Goal: Book appointment/travel/reservation

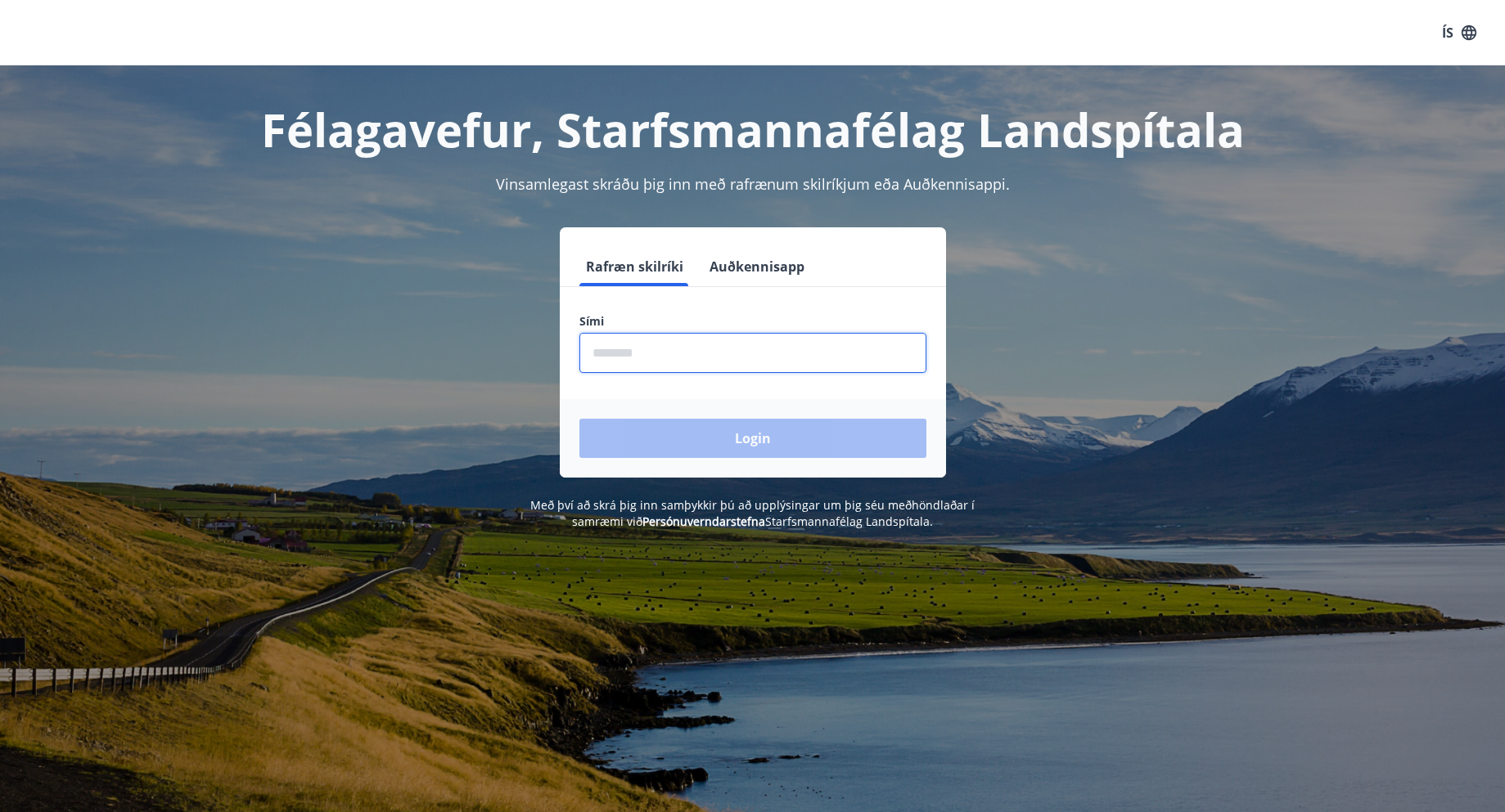
click at [677, 355] on input "phone" at bounding box center [752, 353] width 347 height 41
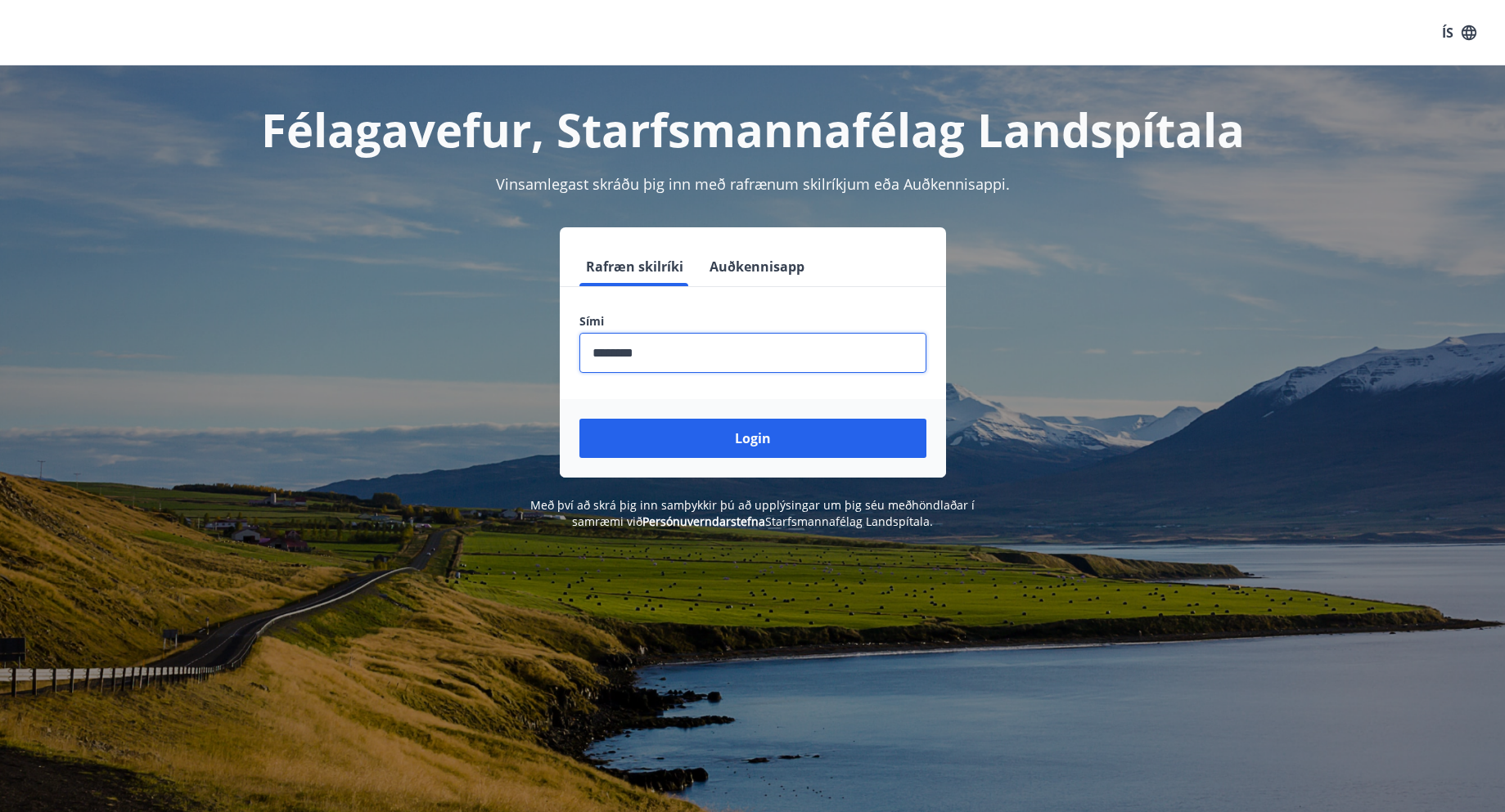
type input "********"
click at [579, 419] on button "Login" at bounding box center [752, 439] width 347 height 40
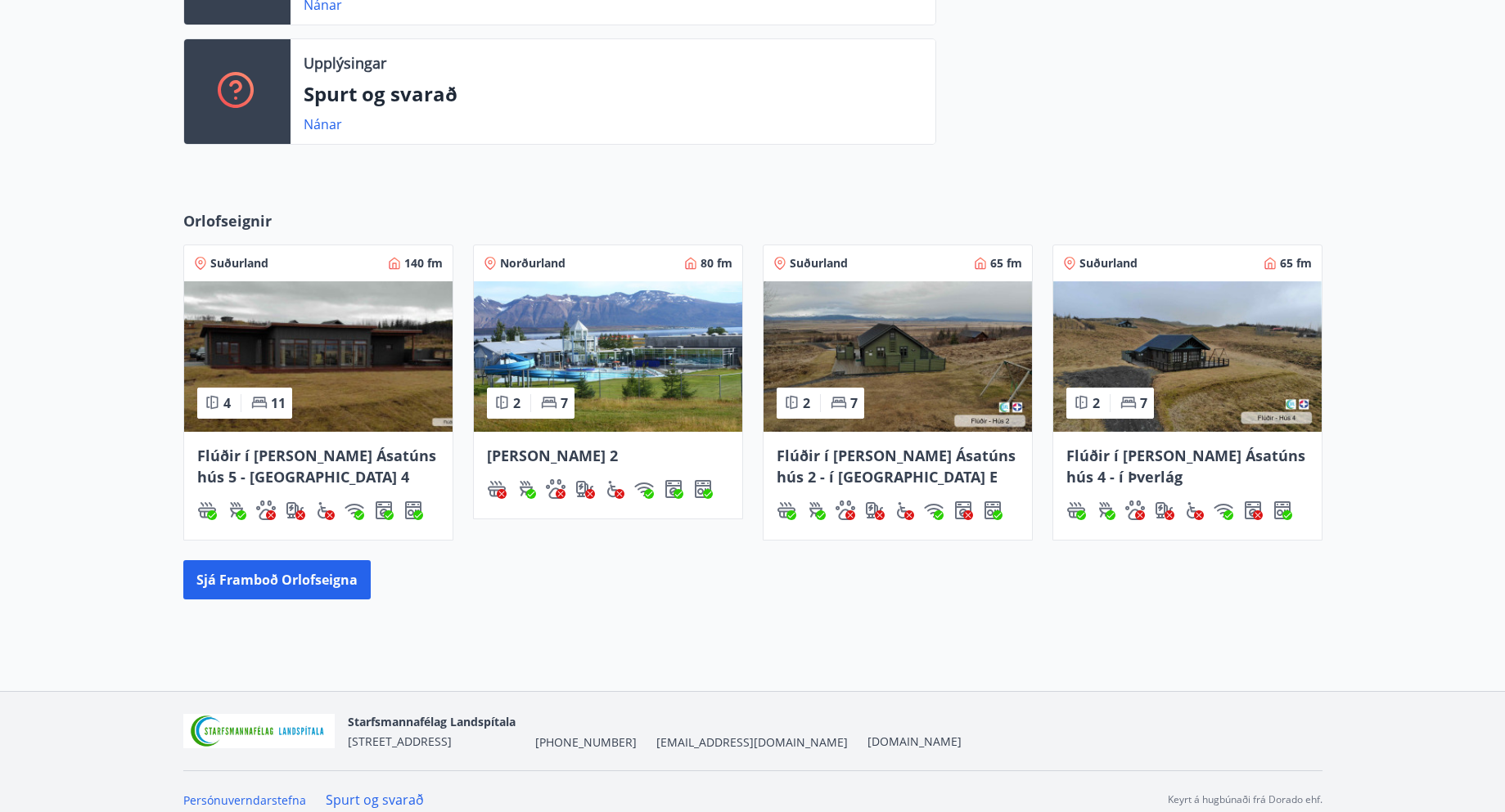
scroll to position [545, 0]
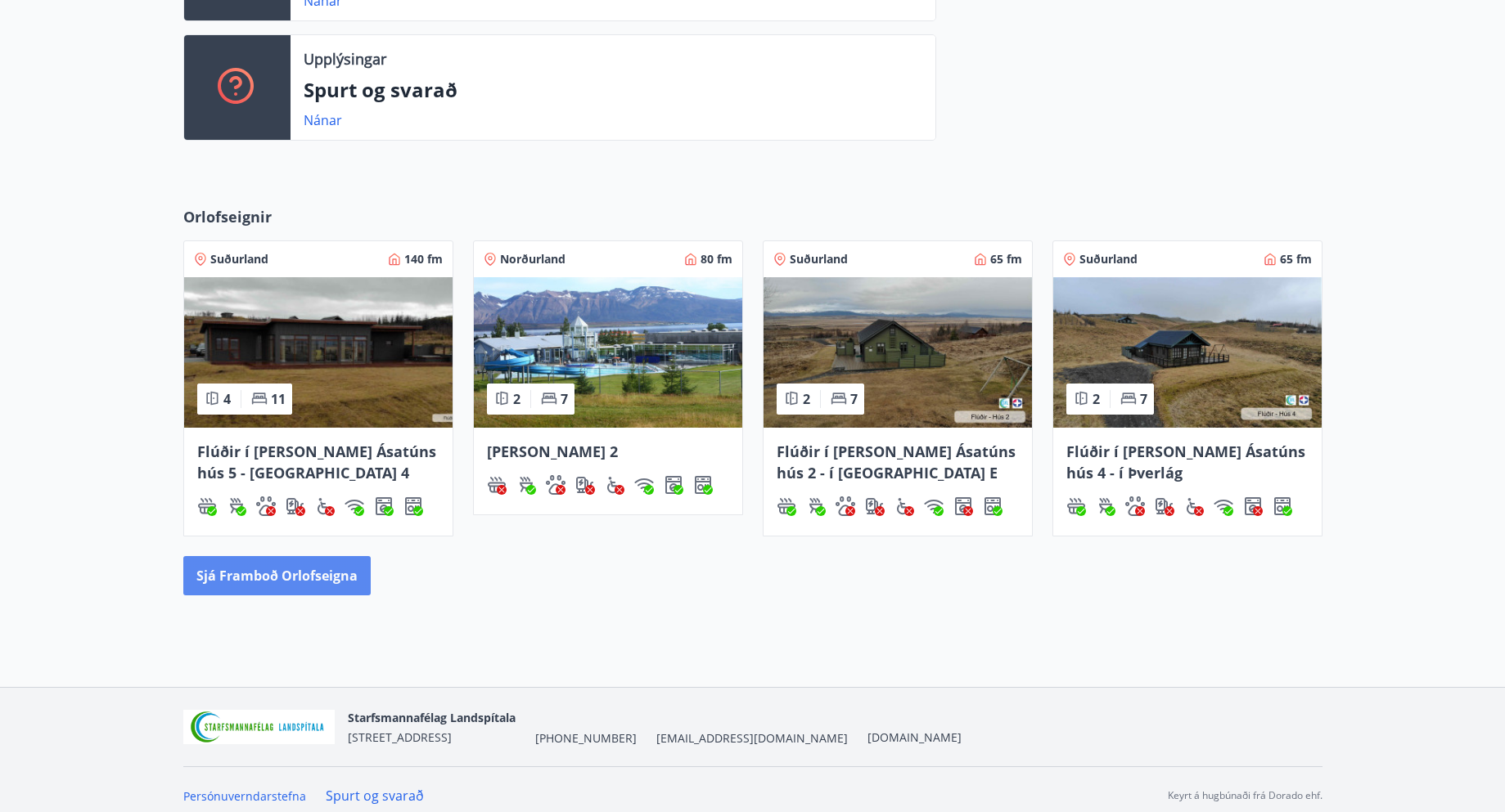
click at [313, 588] on button "Sjá framboð orlofseigna" at bounding box center [277, 576] width 188 height 40
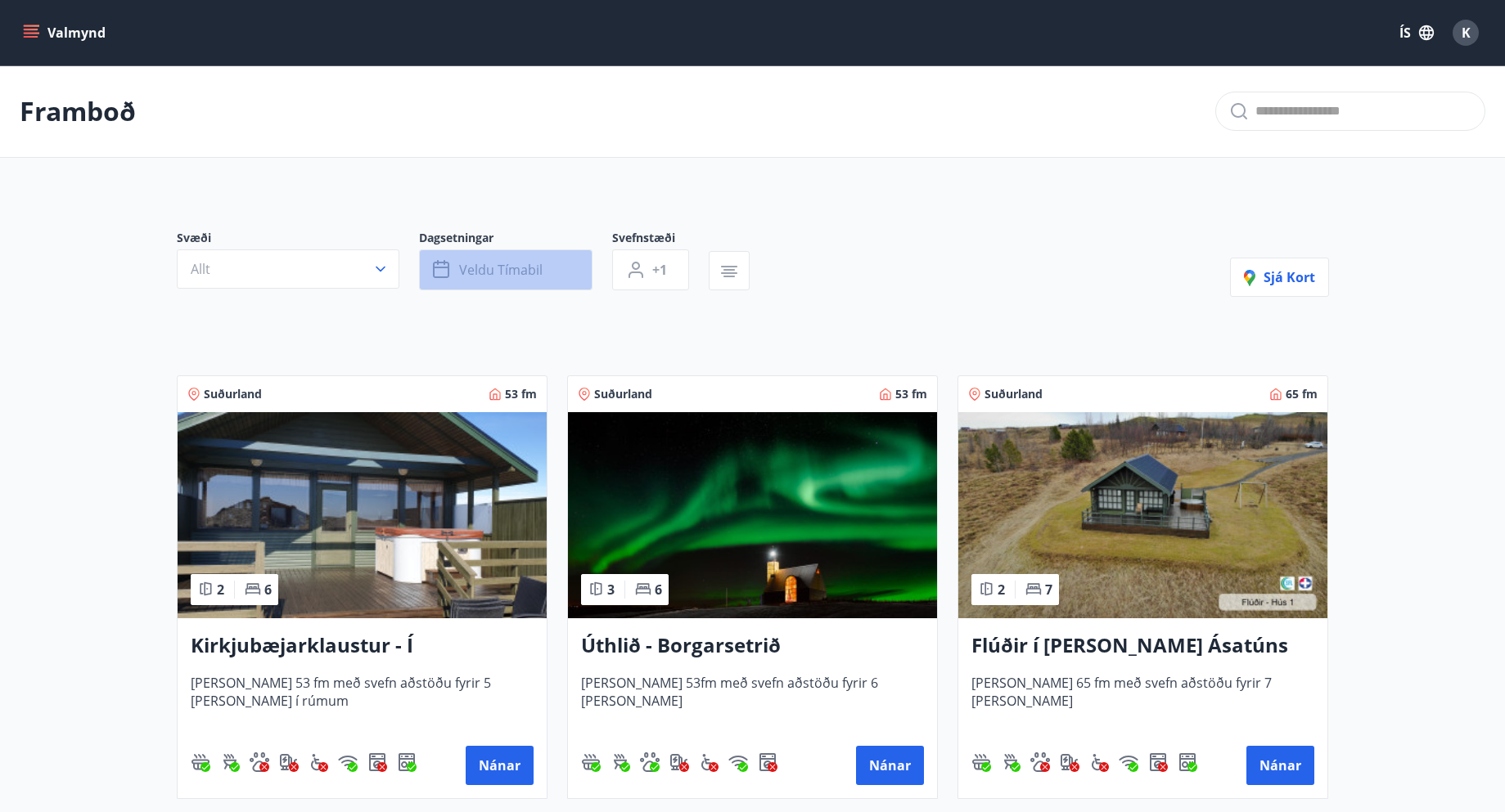
click at [579, 265] on button "Veldu tímabil" at bounding box center [506, 270] width 174 height 41
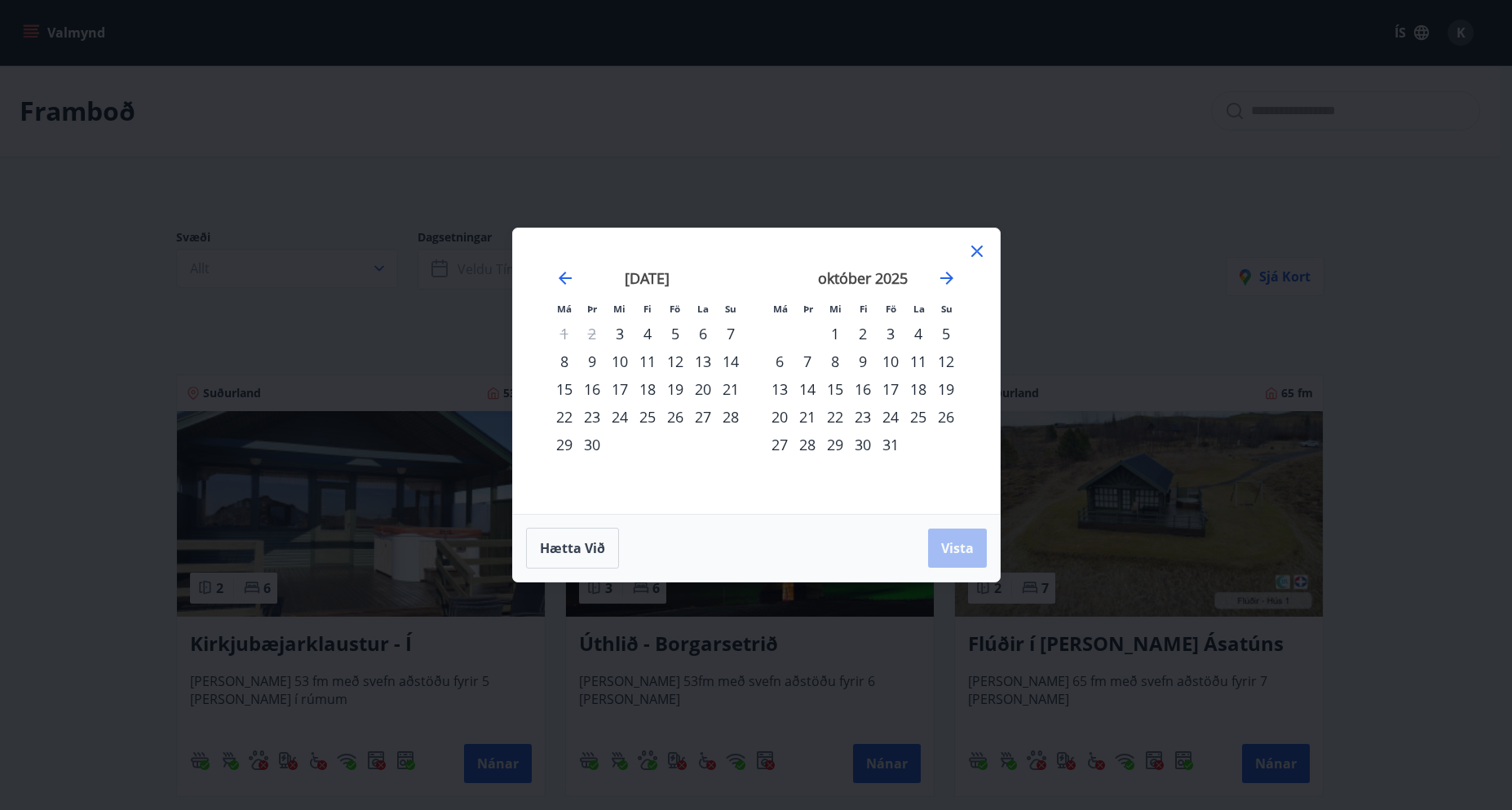
click at [677, 328] on div "5" at bounding box center [676, 334] width 28 height 28
click at [724, 328] on div "7" at bounding box center [731, 334] width 28 height 28
click at [967, 535] on button "Vista" at bounding box center [957, 549] width 59 height 39
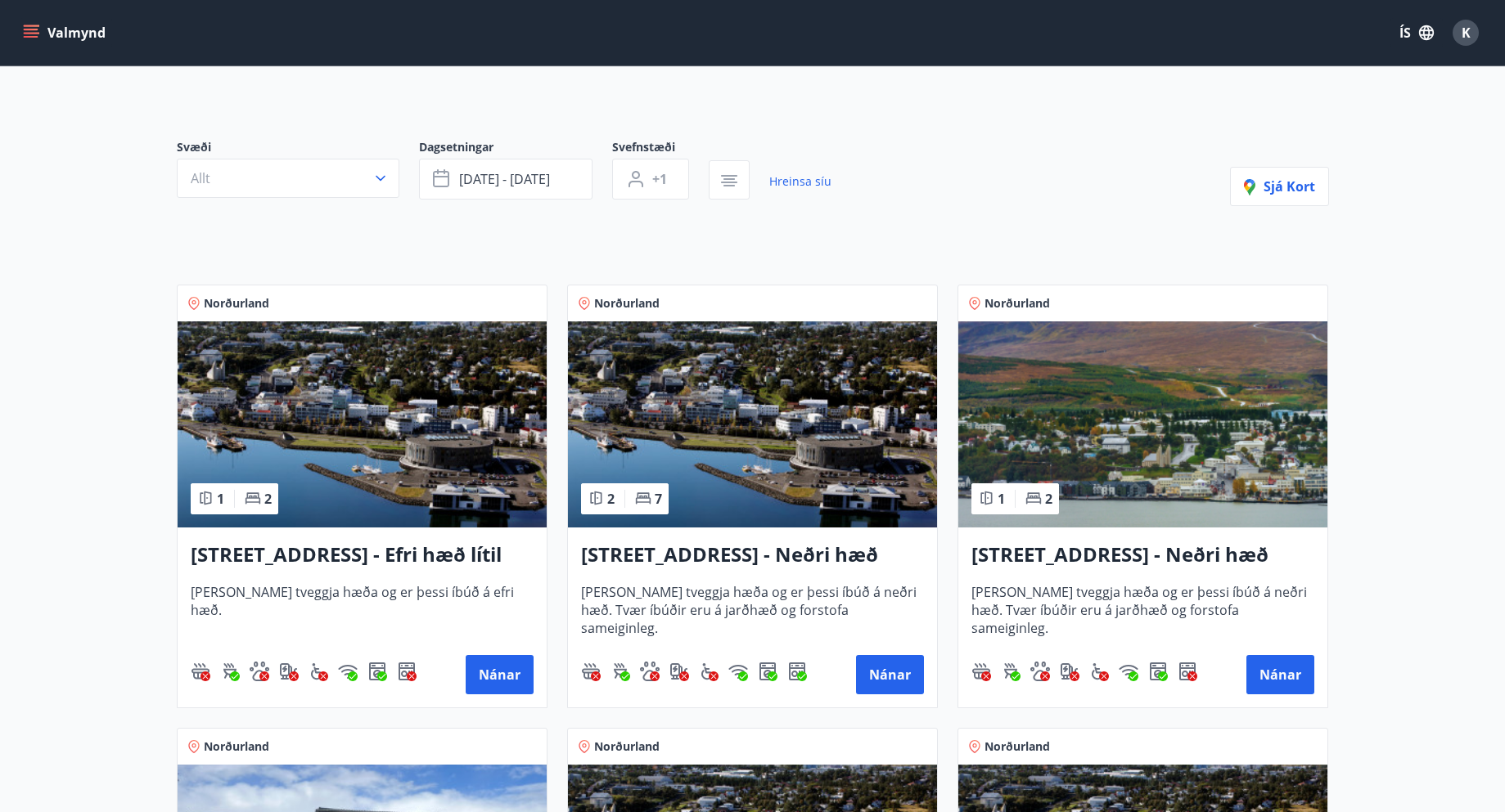
scroll to position [109, 0]
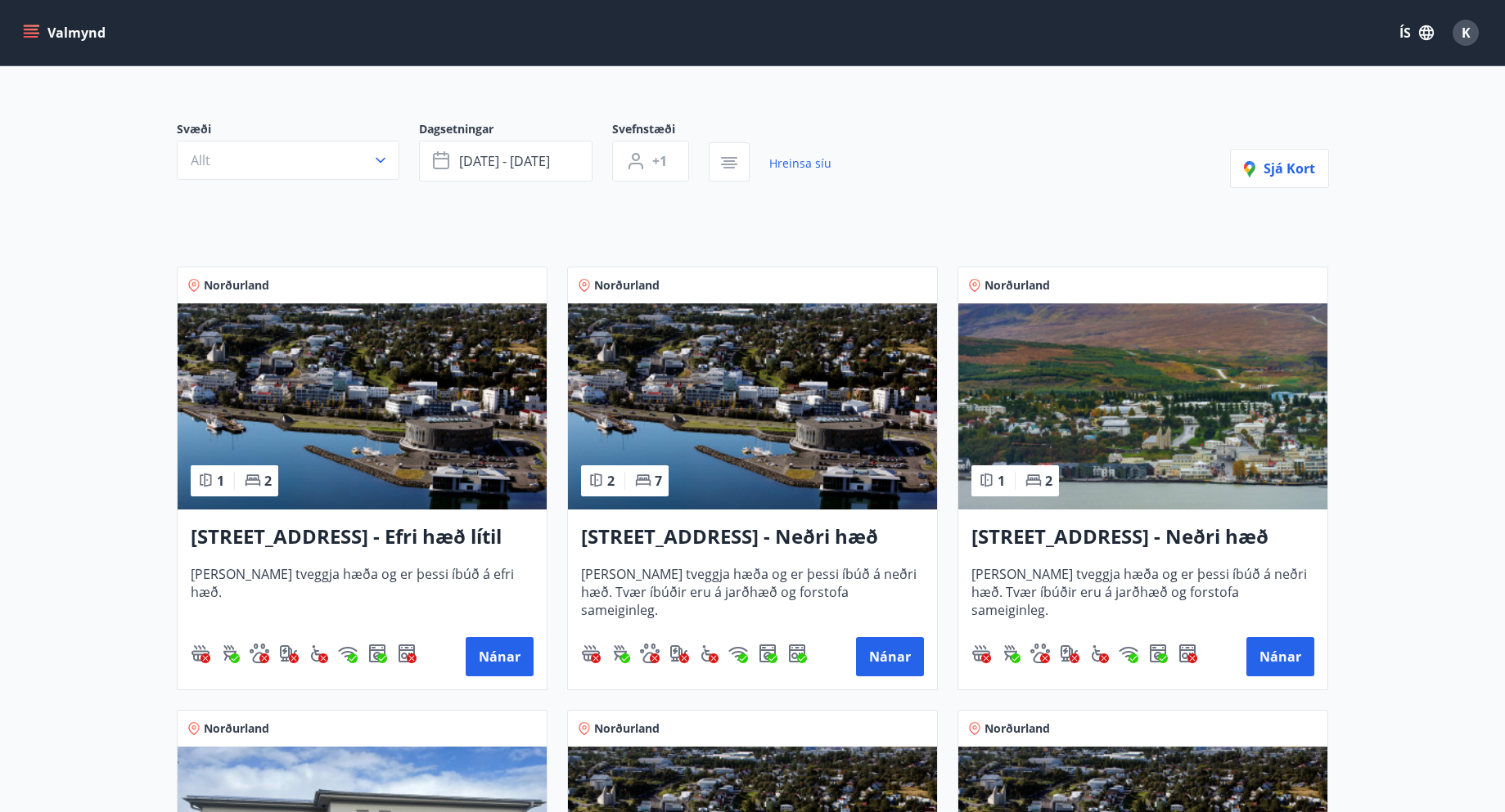
click at [326, 137] on span "Svæði" at bounding box center [297, 131] width 242 height 20
click at [307, 151] on button "Allt" at bounding box center [288, 160] width 222 height 40
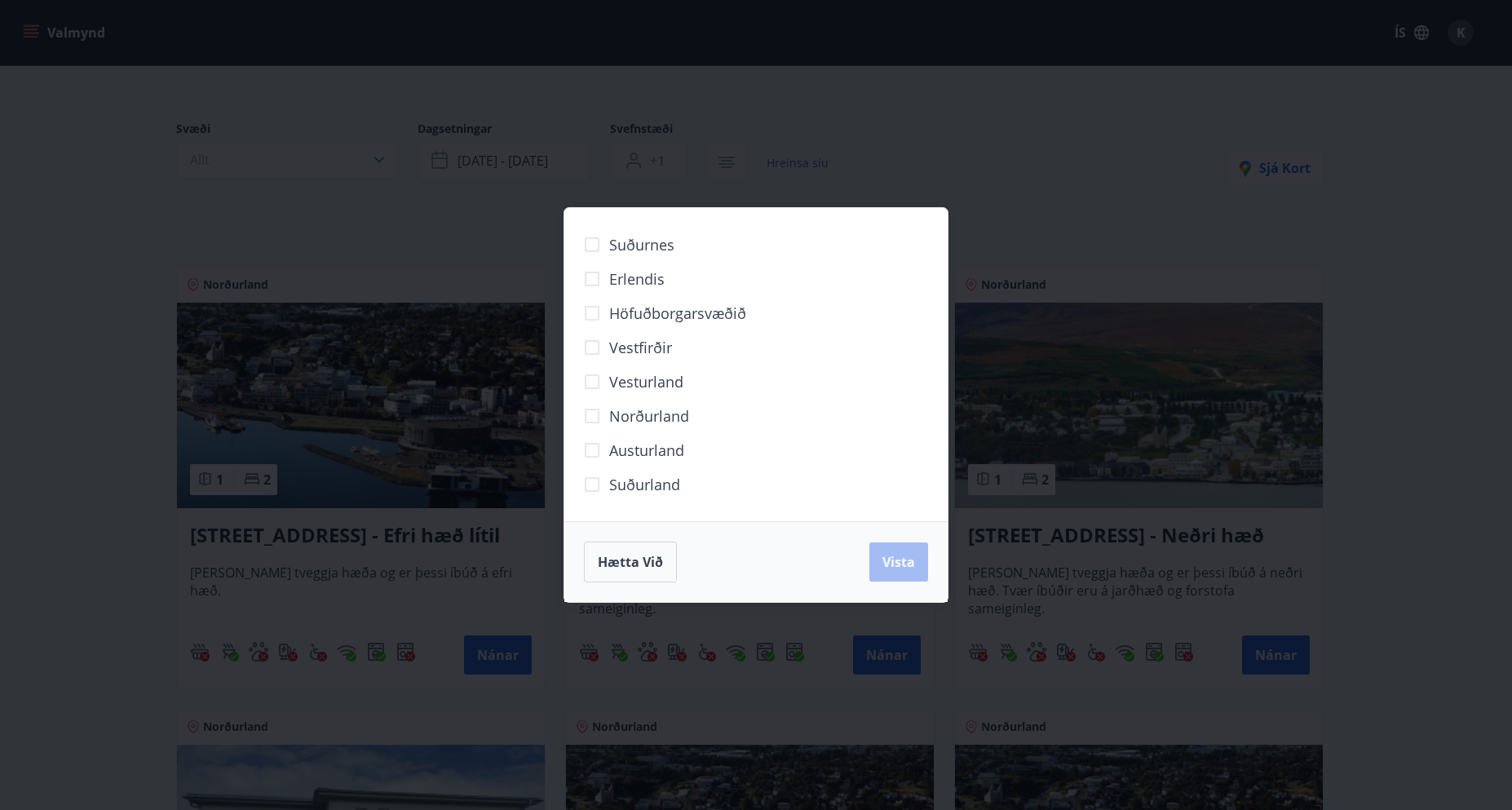
click at [624, 310] on span "Höfuðborgarsvæðið" at bounding box center [678, 313] width 137 height 22
click at [643, 480] on span "Suðurland" at bounding box center [645, 485] width 71 height 22
click at [612, 376] on span "Vesturland" at bounding box center [646, 382] width 74 height 22
click at [895, 559] on span "Vista" at bounding box center [898, 562] width 33 height 18
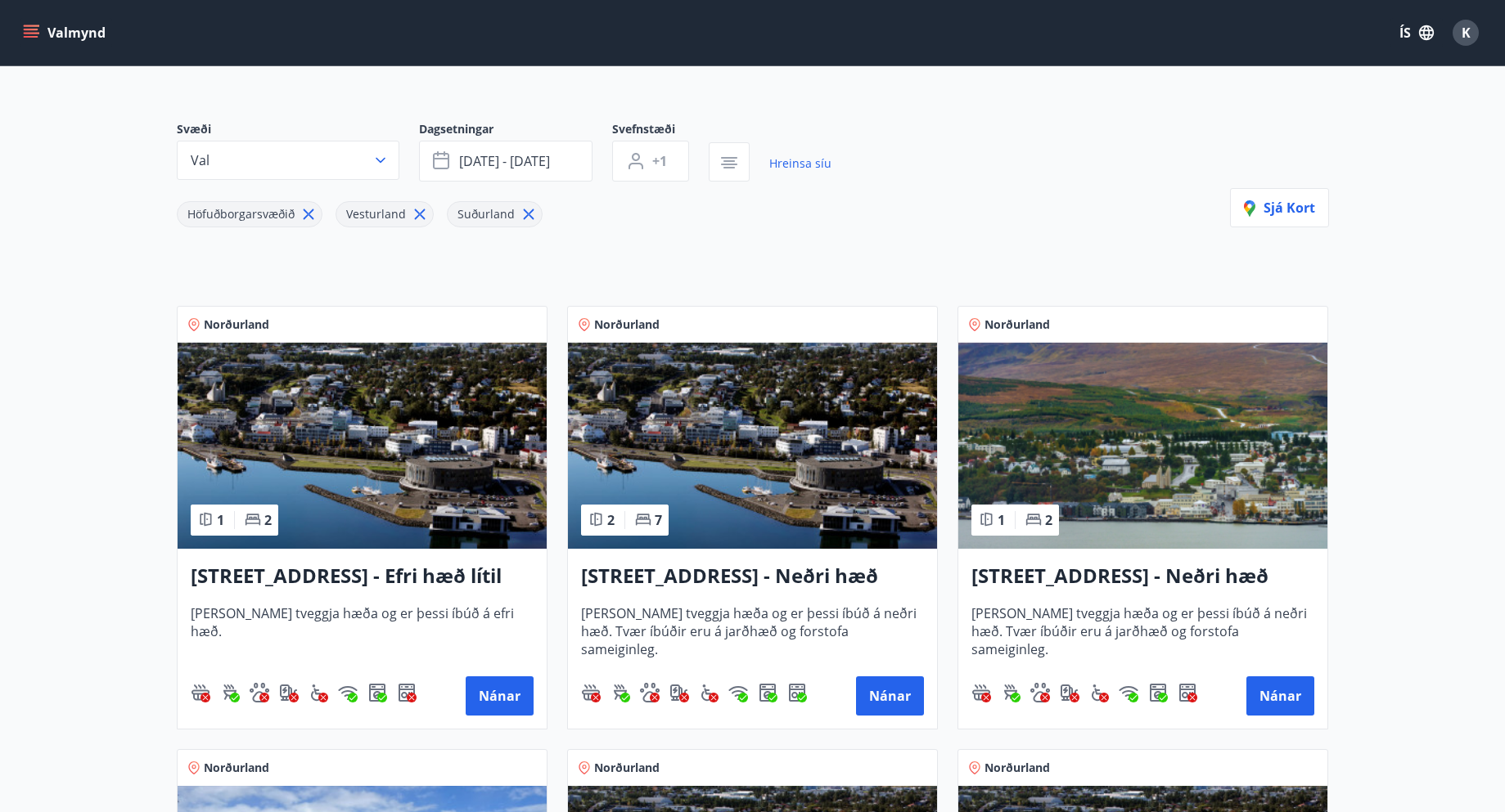
scroll to position [2, 0]
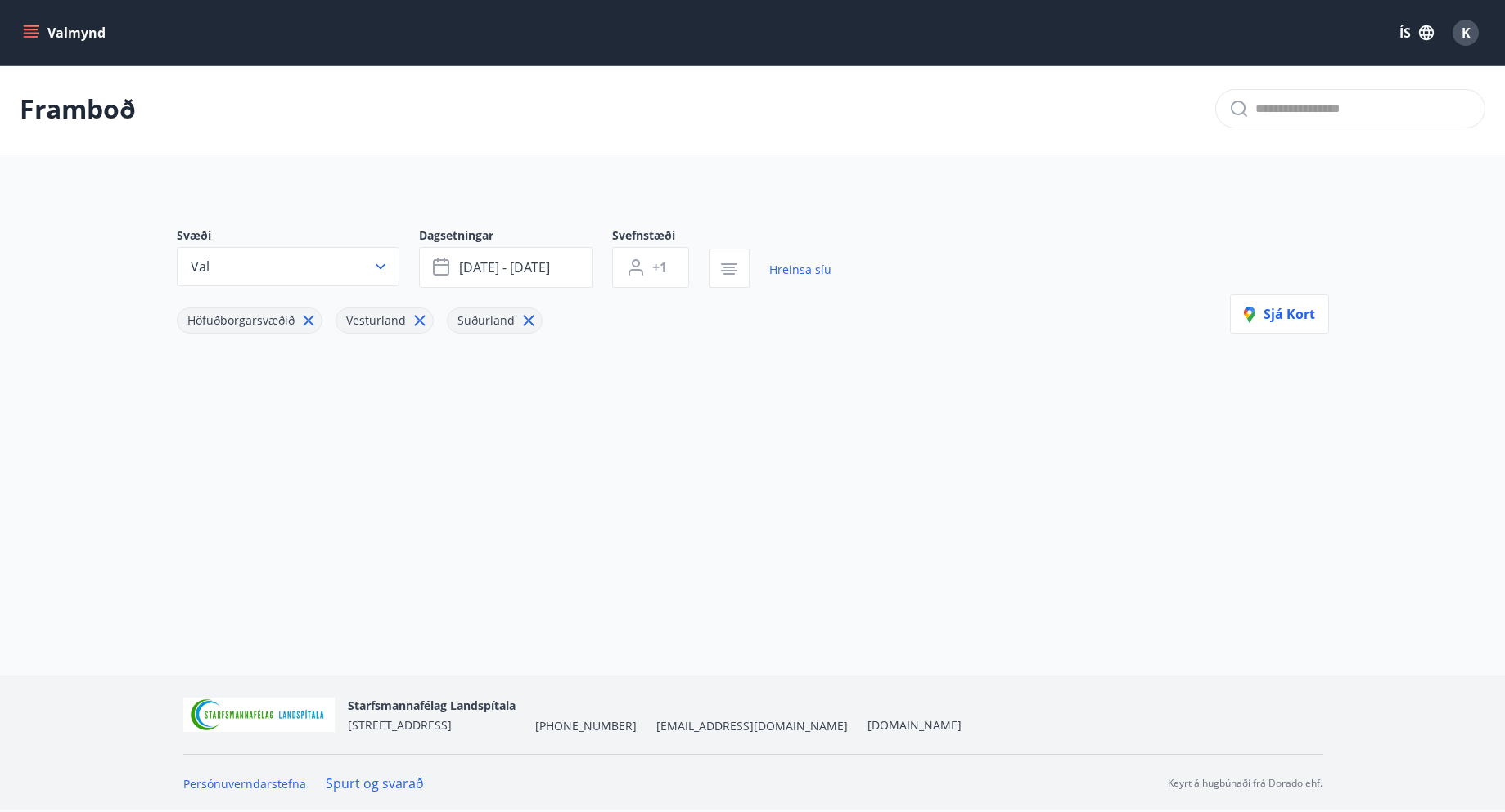
click at [309, 316] on icon at bounding box center [308, 320] width 18 height 18
click at [309, 316] on span "Suðurland" at bounding box center [327, 320] width 57 height 16
click at [263, 321] on icon at bounding box center [261, 320] width 18 height 18
click at [257, 321] on icon at bounding box center [258, 321] width 2 height 2
click at [1300, 272] on span "Sjá kort" at bounding box center [1280, 275] width 71 height 18
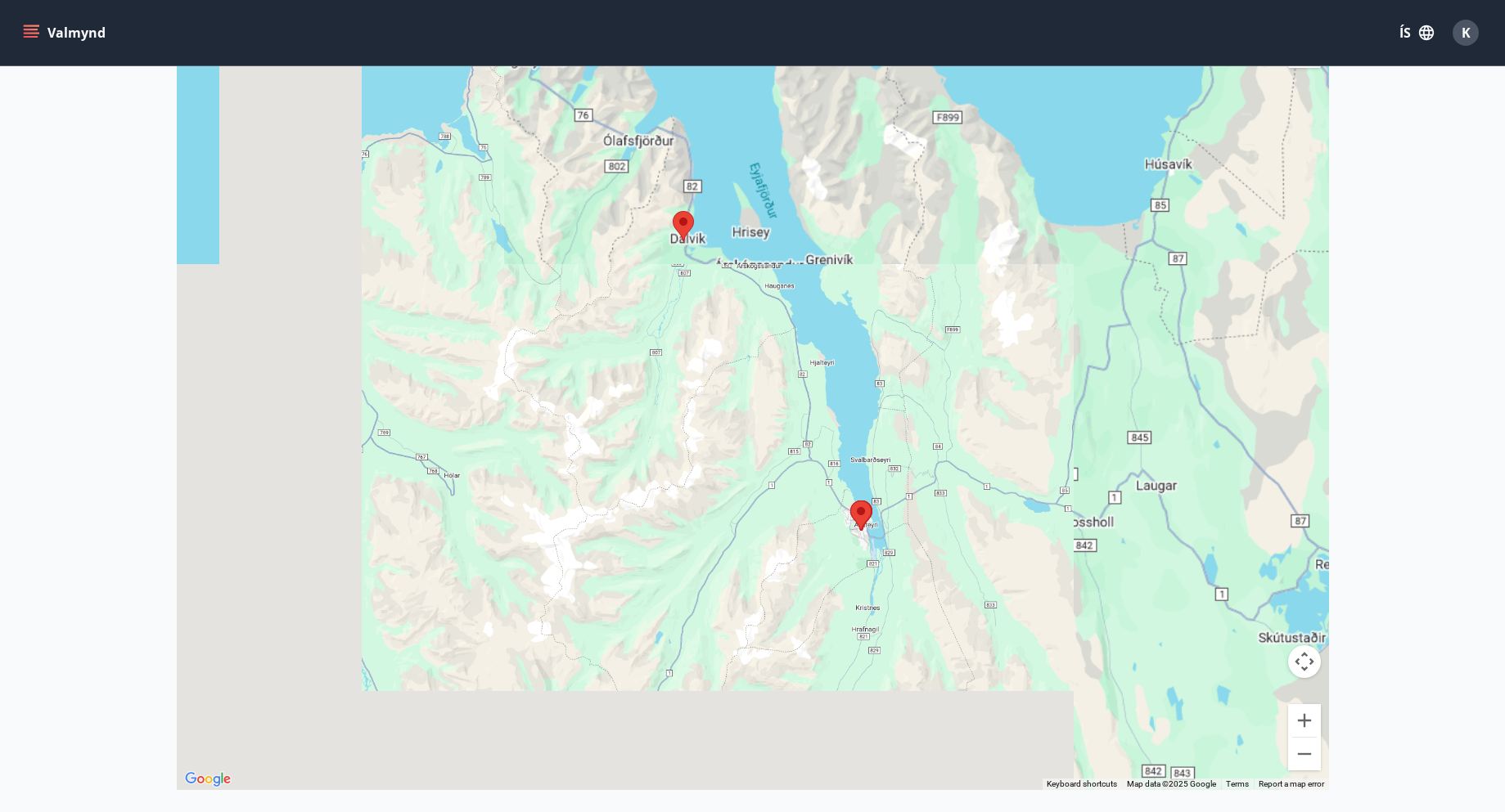
scroll to position [275, 0]
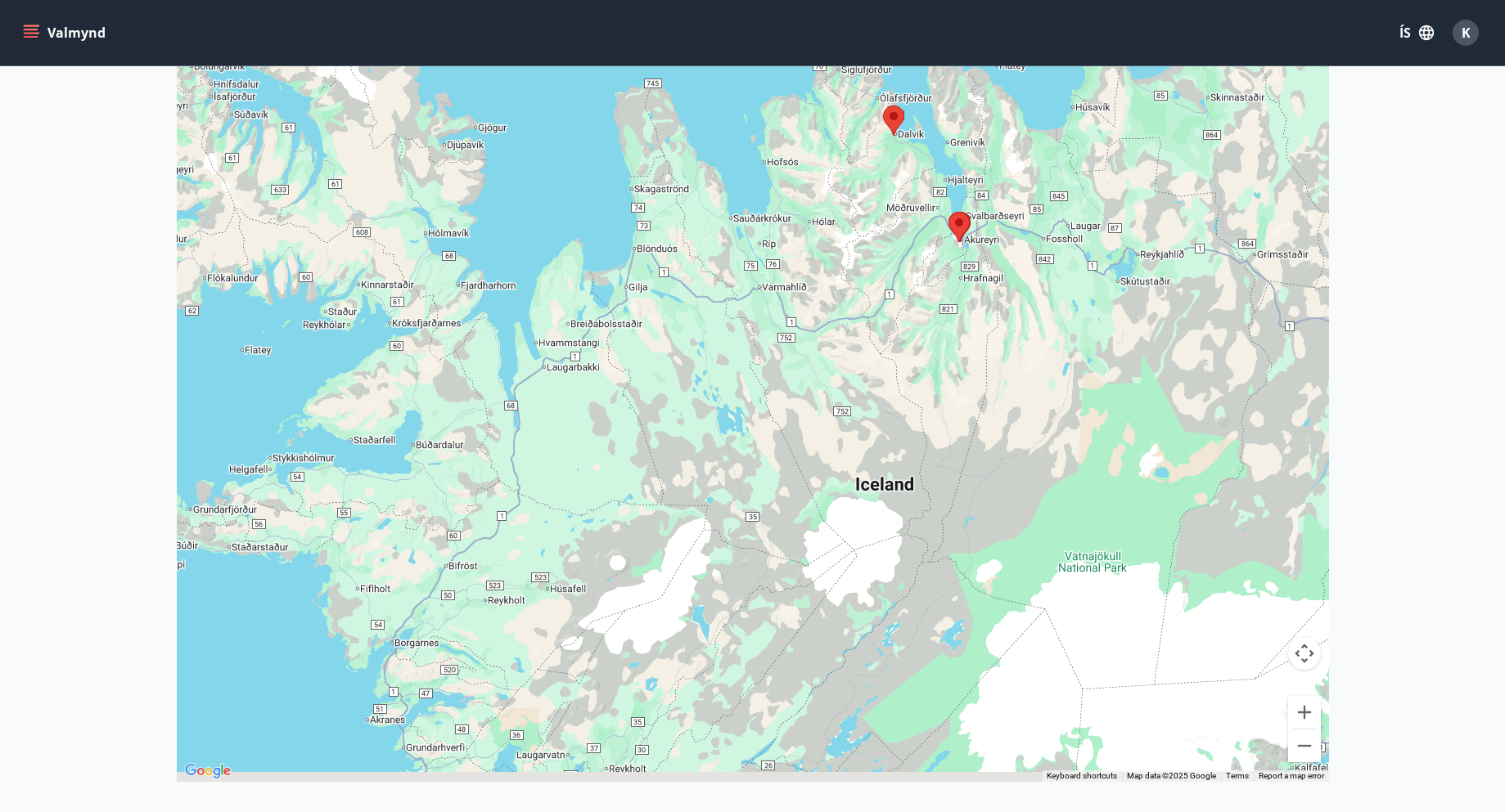
drag, startPoint x: 843, startPoint y: 418, endPoint x: 926, endPoint y: 280, distance: 161.0
click at [926, 280] on div at bounding box center [753, 375] width 1152 height 812
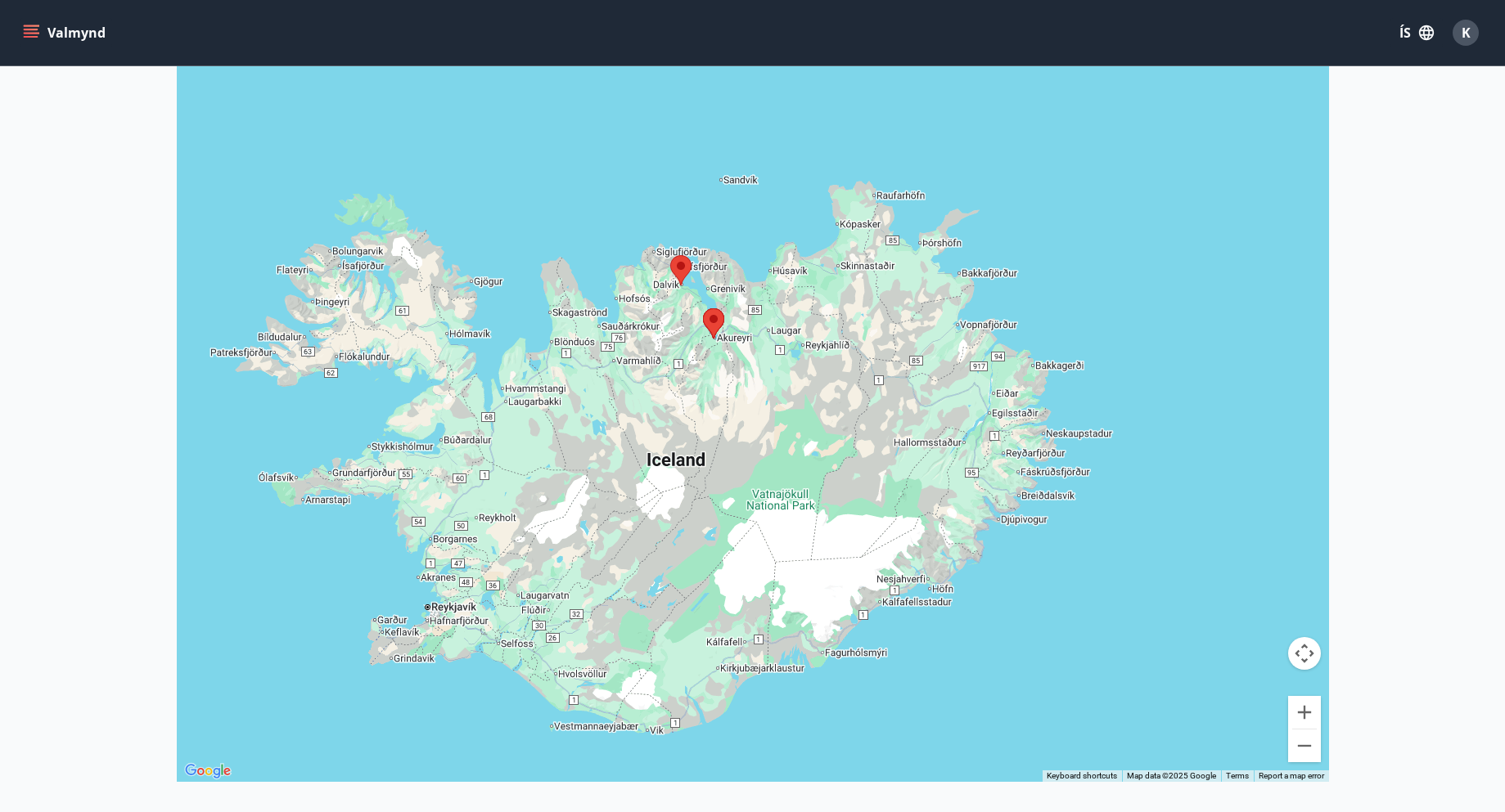
drag, startPoint x: 765, startPoint y: 465, endPoint x: 528, endPoint y: 582, distance: 264.3
click at [528, 582] on div at bounding box center [753, 375] width 1152 height 812
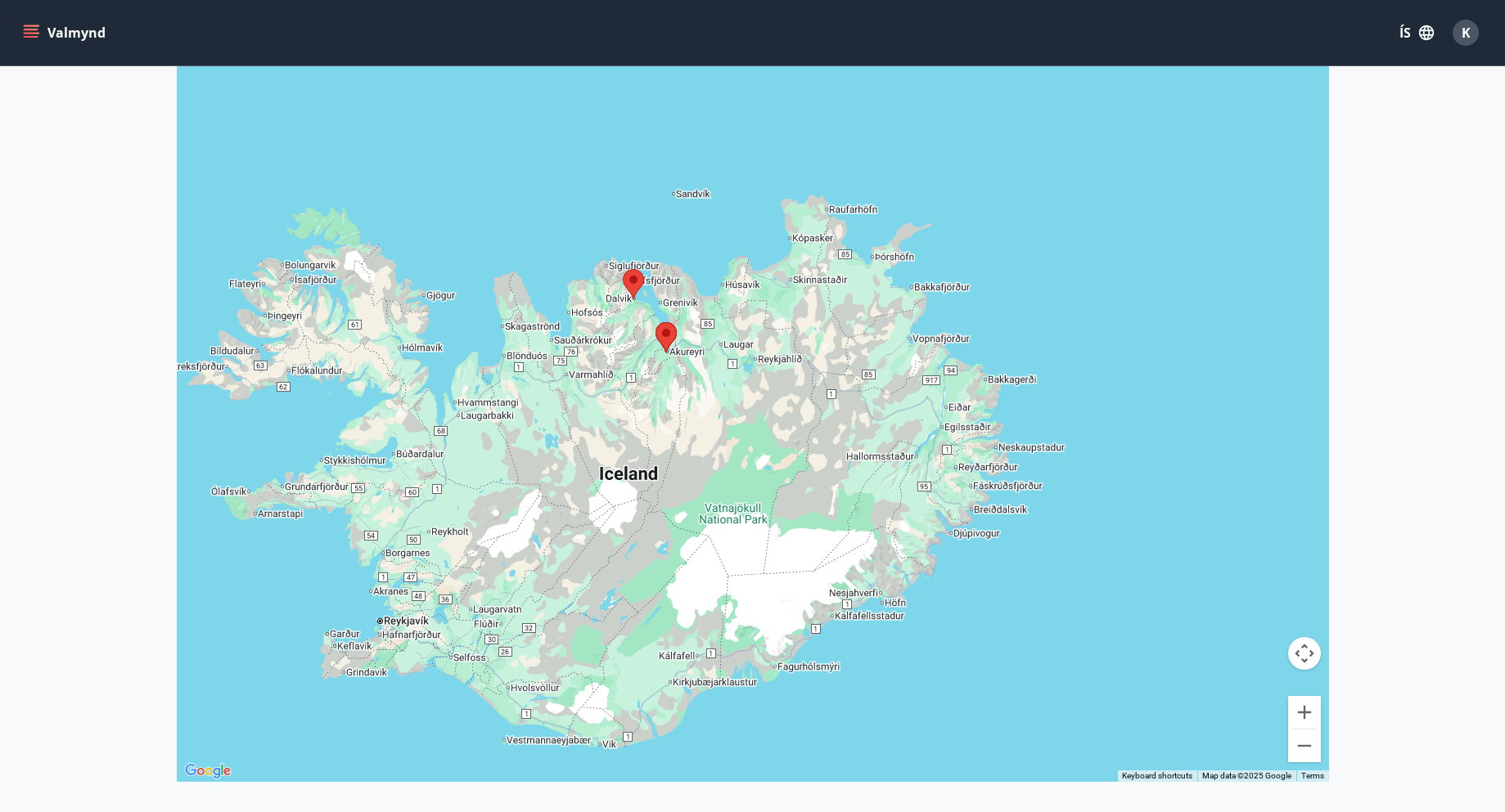
click at [416, 622] on div at bounding box center [753, 375] width 1152 height 812
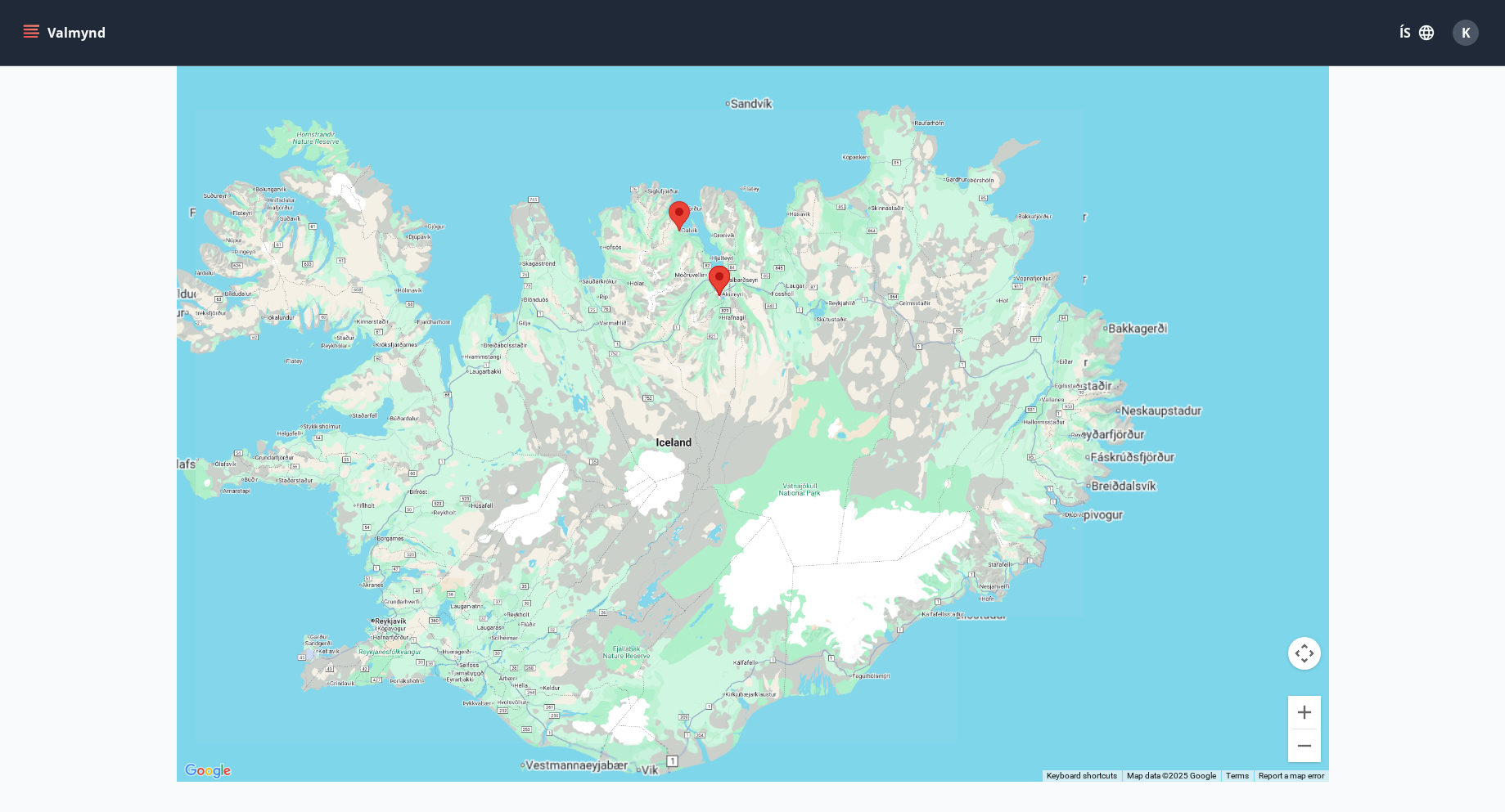
click at [416, 622] on div at bounding box center [753, 375] width 1152 height 812
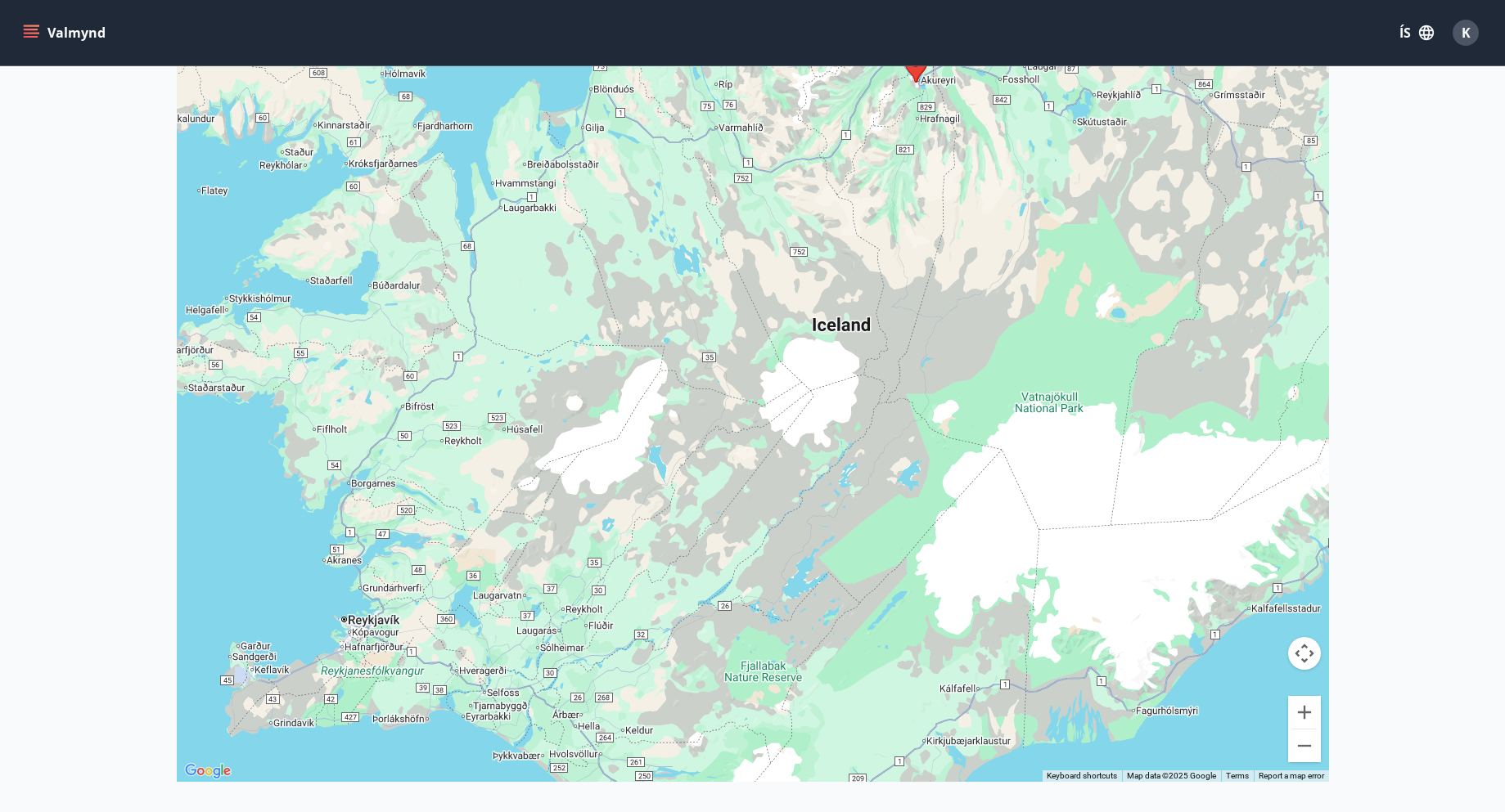
click at [416, 621] on div at bounding box center [753, 375] width 1152 height 812
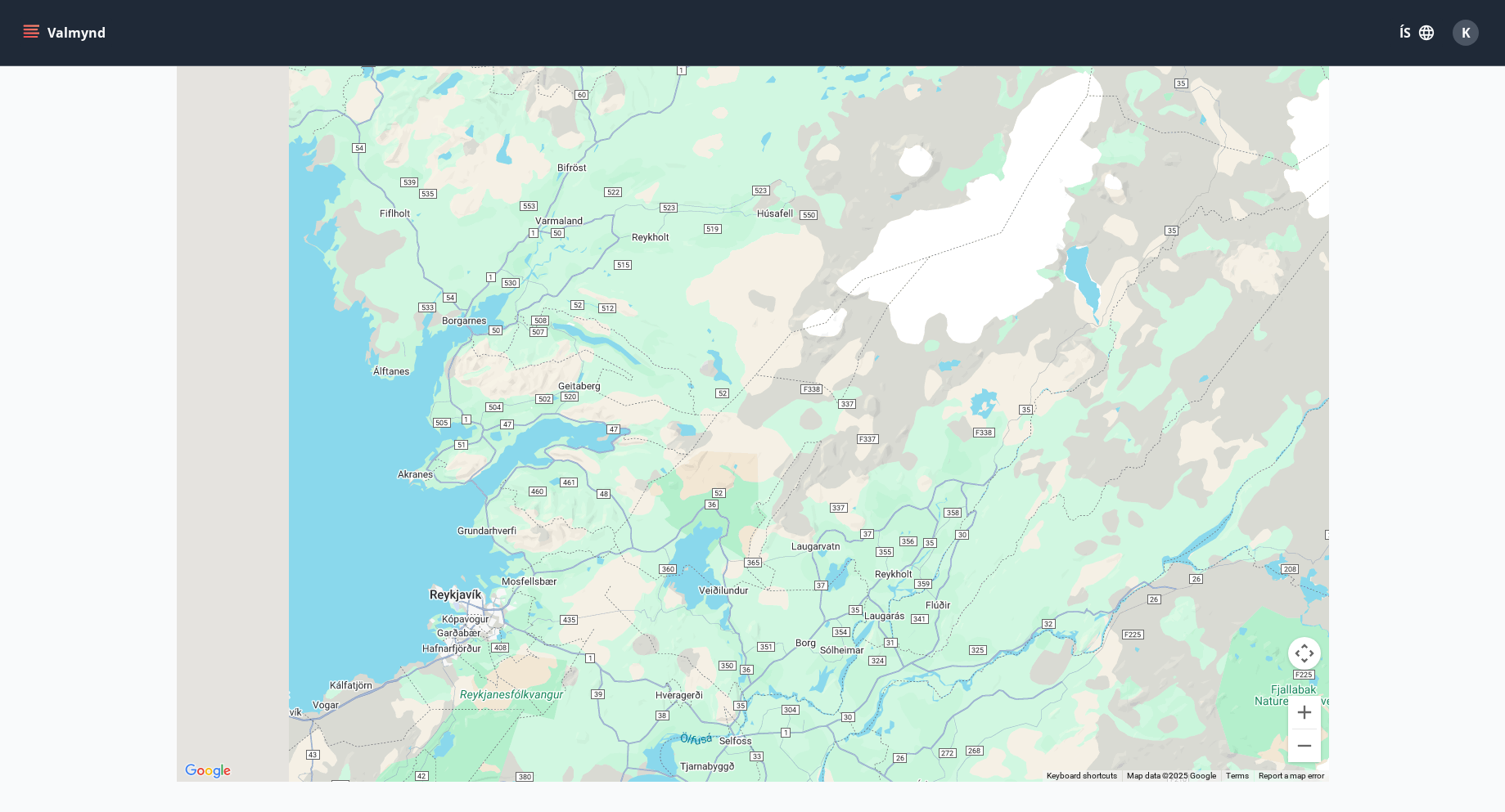
drag, startPoint x: 711, startPoint y: 381, endPoint x: 909, endPoint y: 368, distance: 198.4
click at [909, 368] on div at bounding box center [753, 375] width 1152 height 812
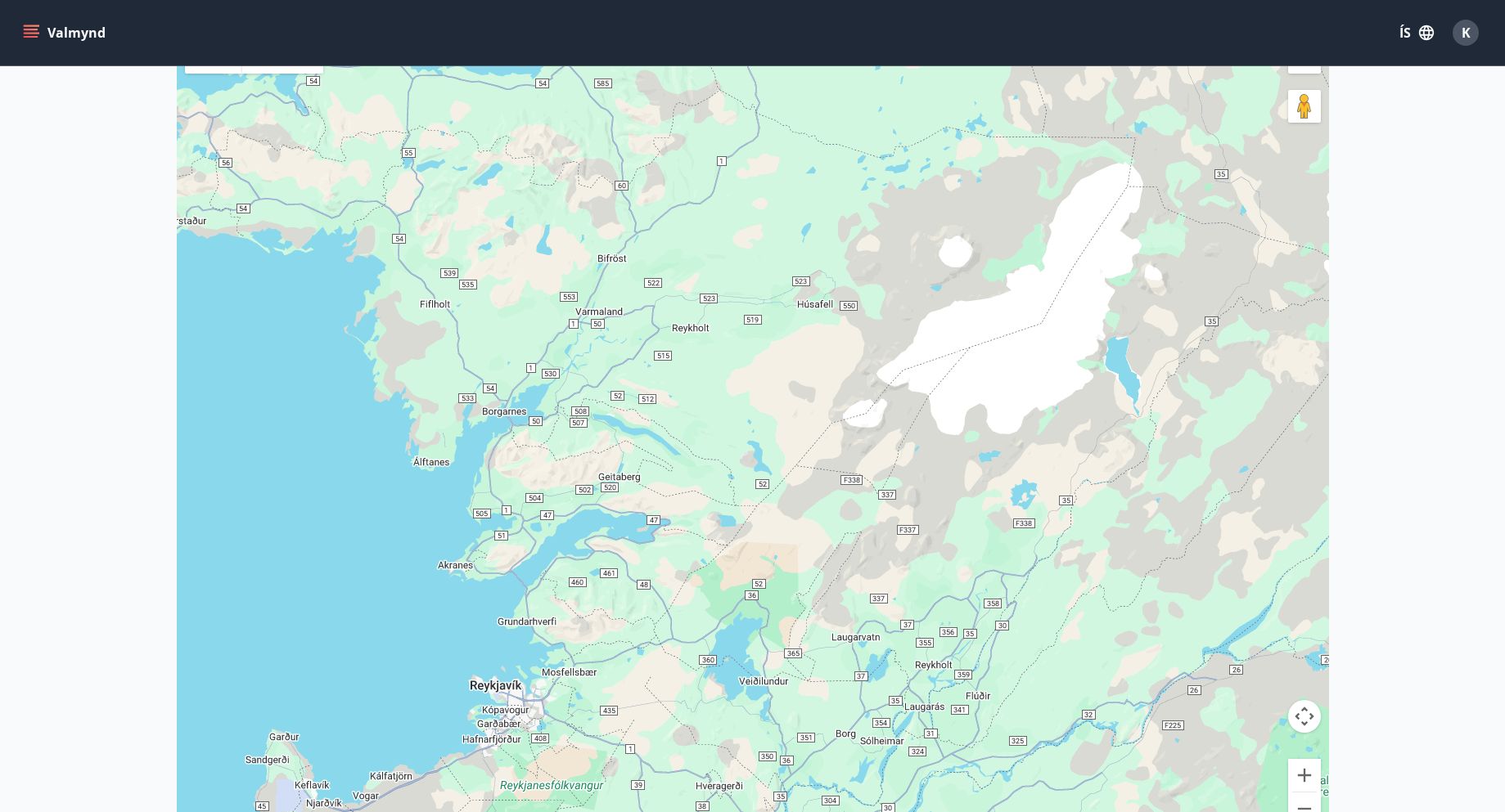
scroll to position [57, 0]
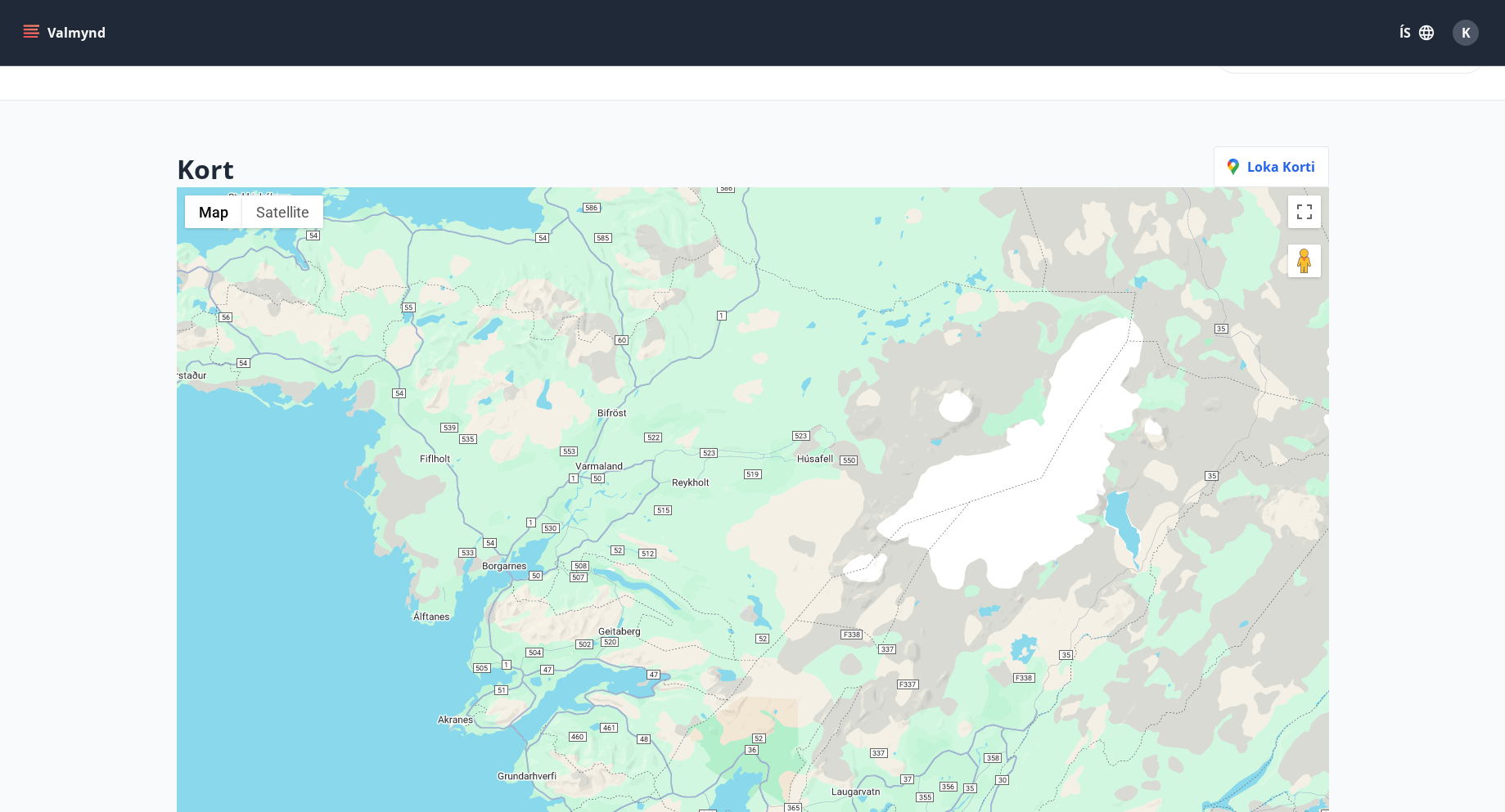
scroll to position [2, 0]
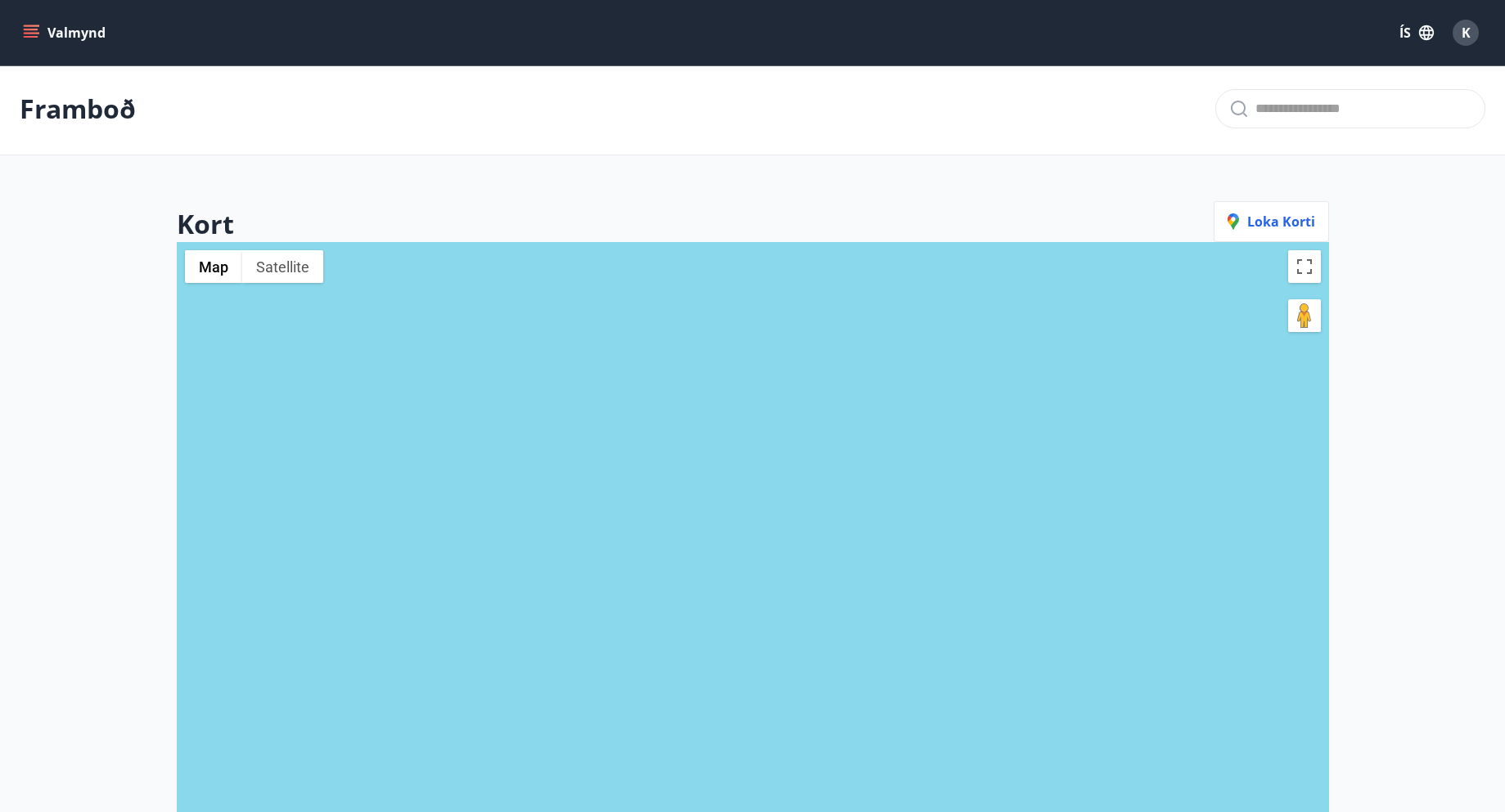
scroll to position [109, 0]
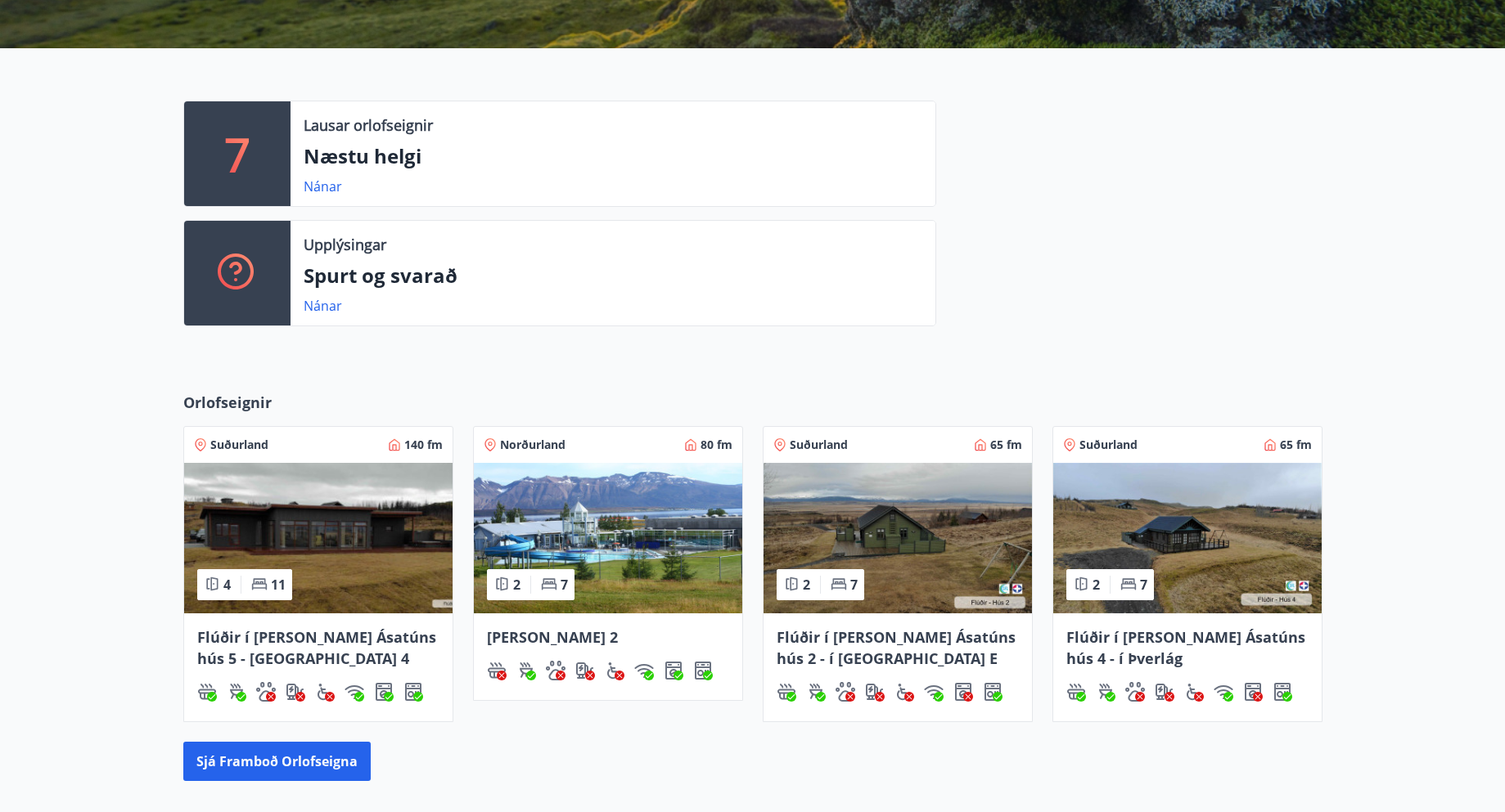
scroll to position [231, 0]
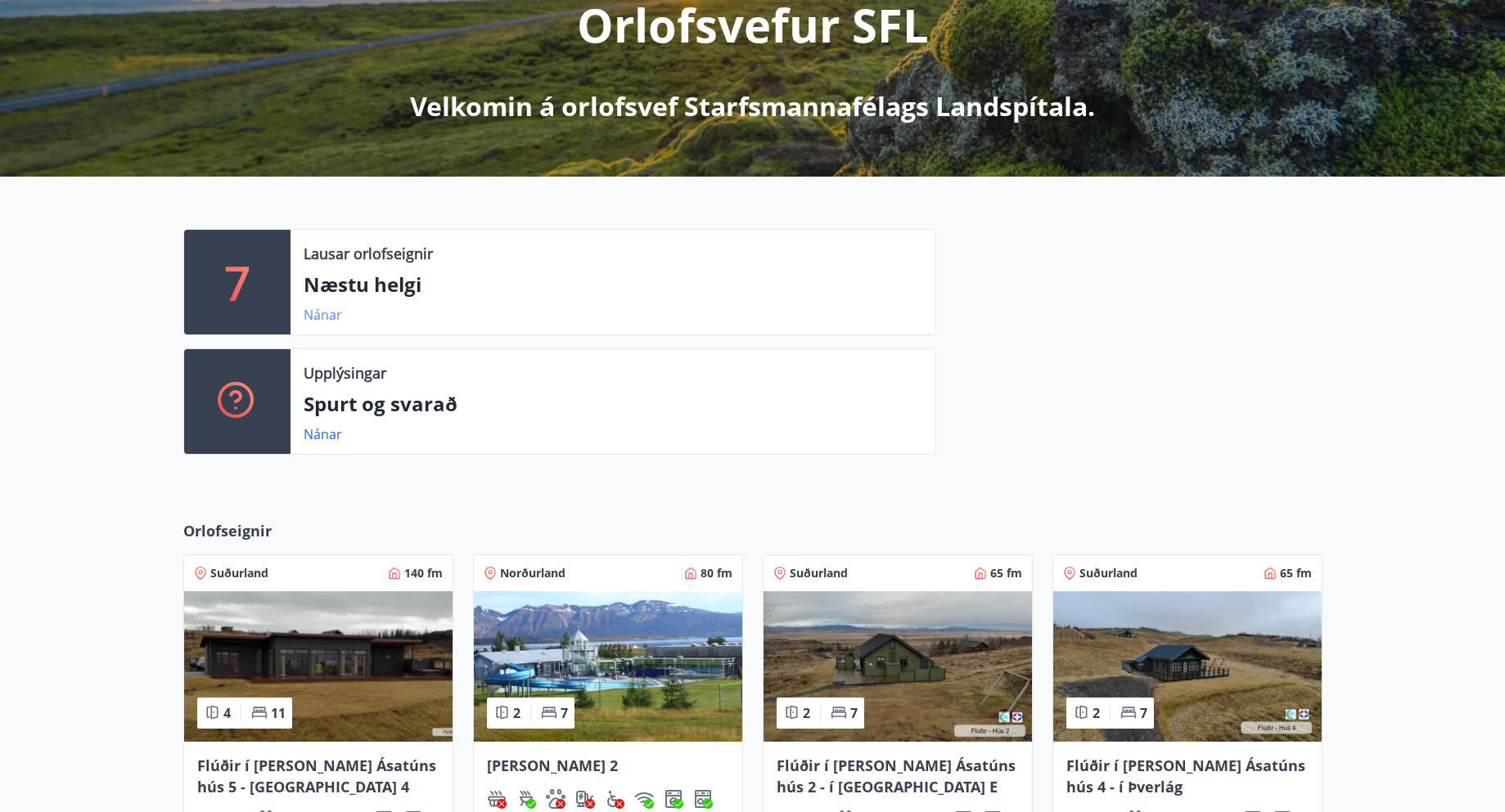
click at [325, 312] on link "Nánar" at bounding box center [322, 315] width 39 height 18
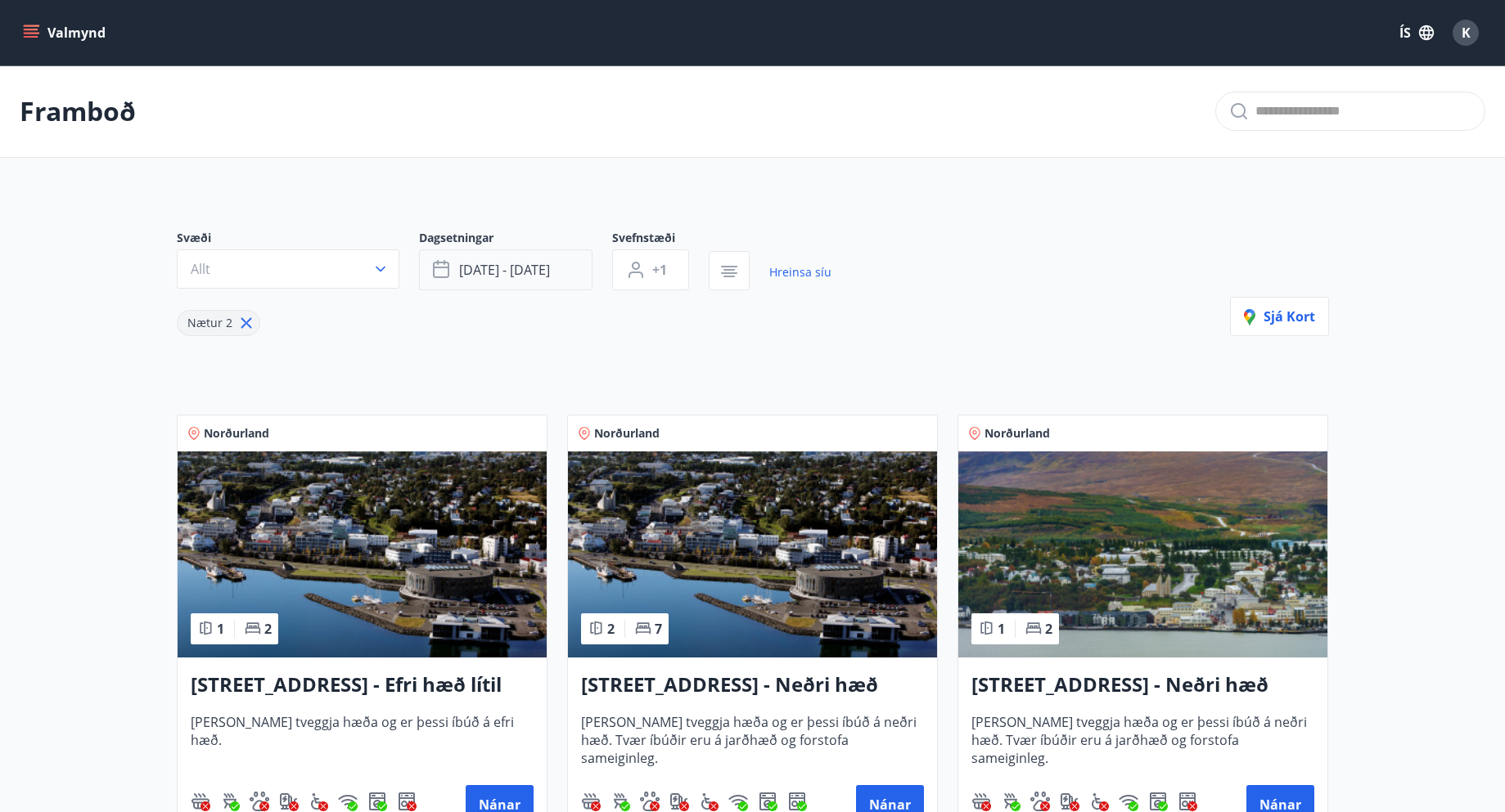
click at [526, 269] on span "[DATE] - [DATE]" at bounding box center [505, 270] width 91 height 18
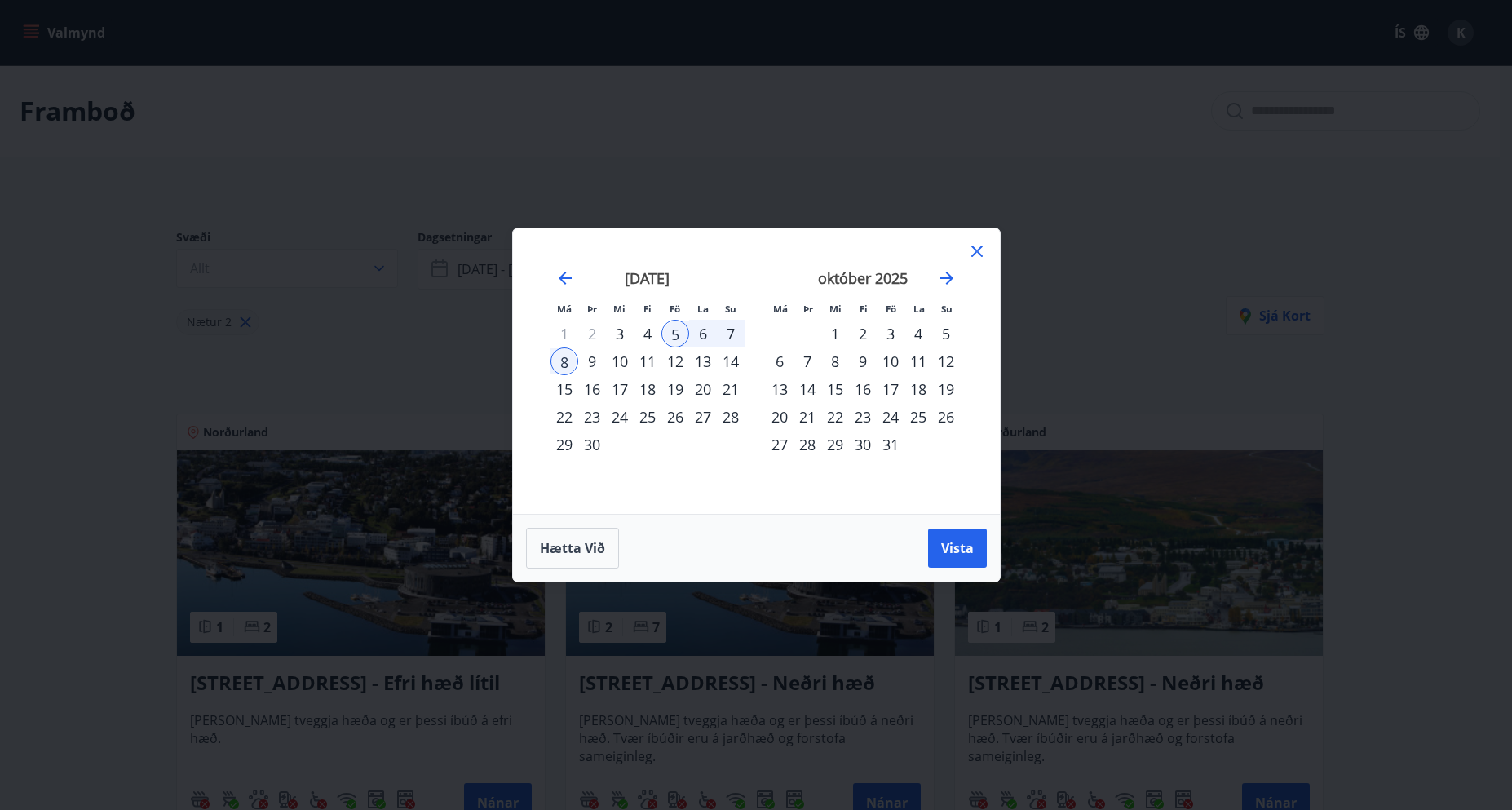
click at [709, 359] on div "13" at bounding box center [703, 362] width 28 height 28
click at [726, 360] on div "14" at bounding box center [731, 362] width 28 height 28
click at [967, 553] on span "Vista" at bounding box center [957, 548] width 33 height 18
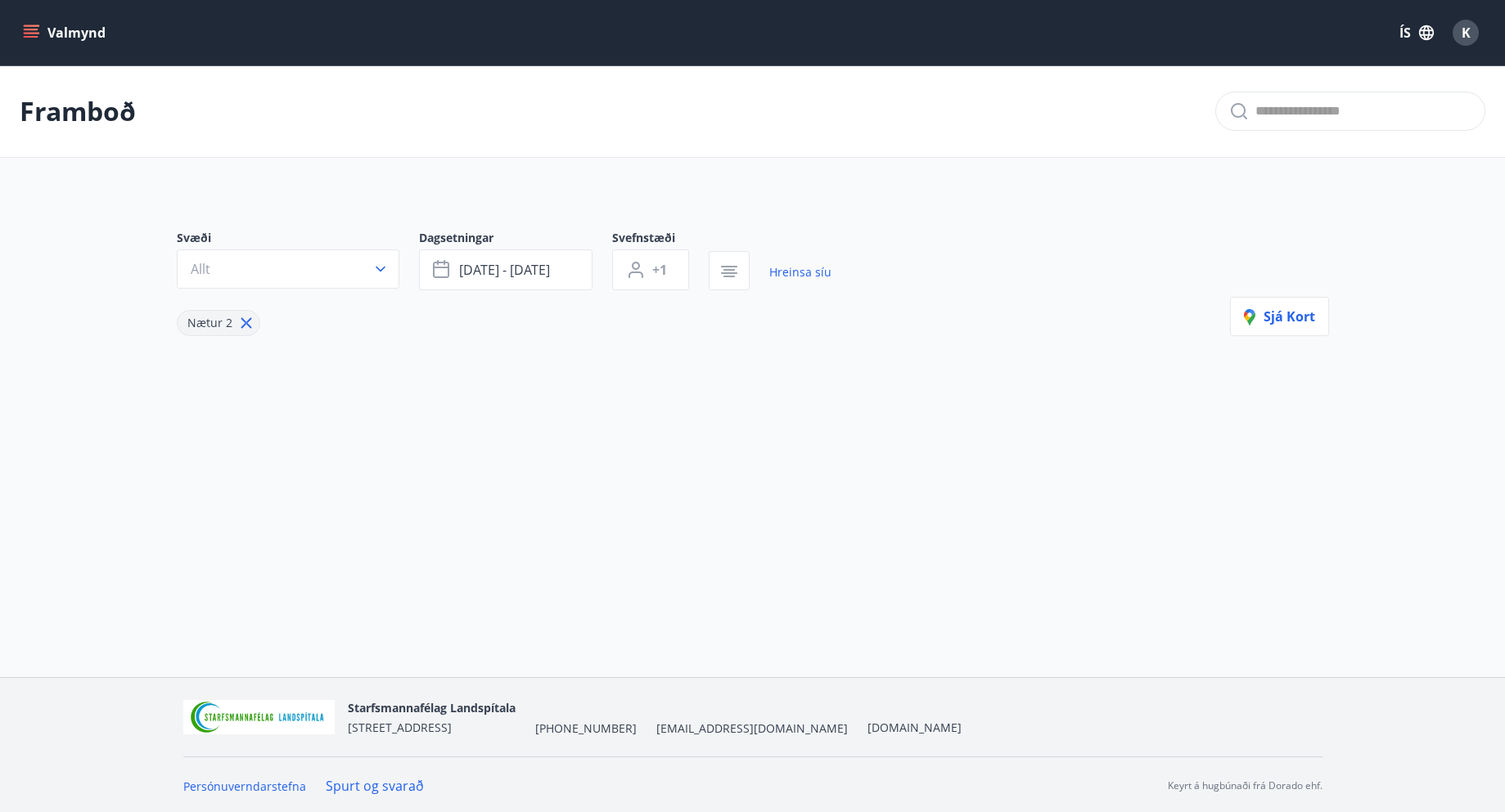
scroll to position [2, 0]
click at [523, 268] on span "[DATE] - [DATE]" at bounding box center [505, 268] width 91 height 18
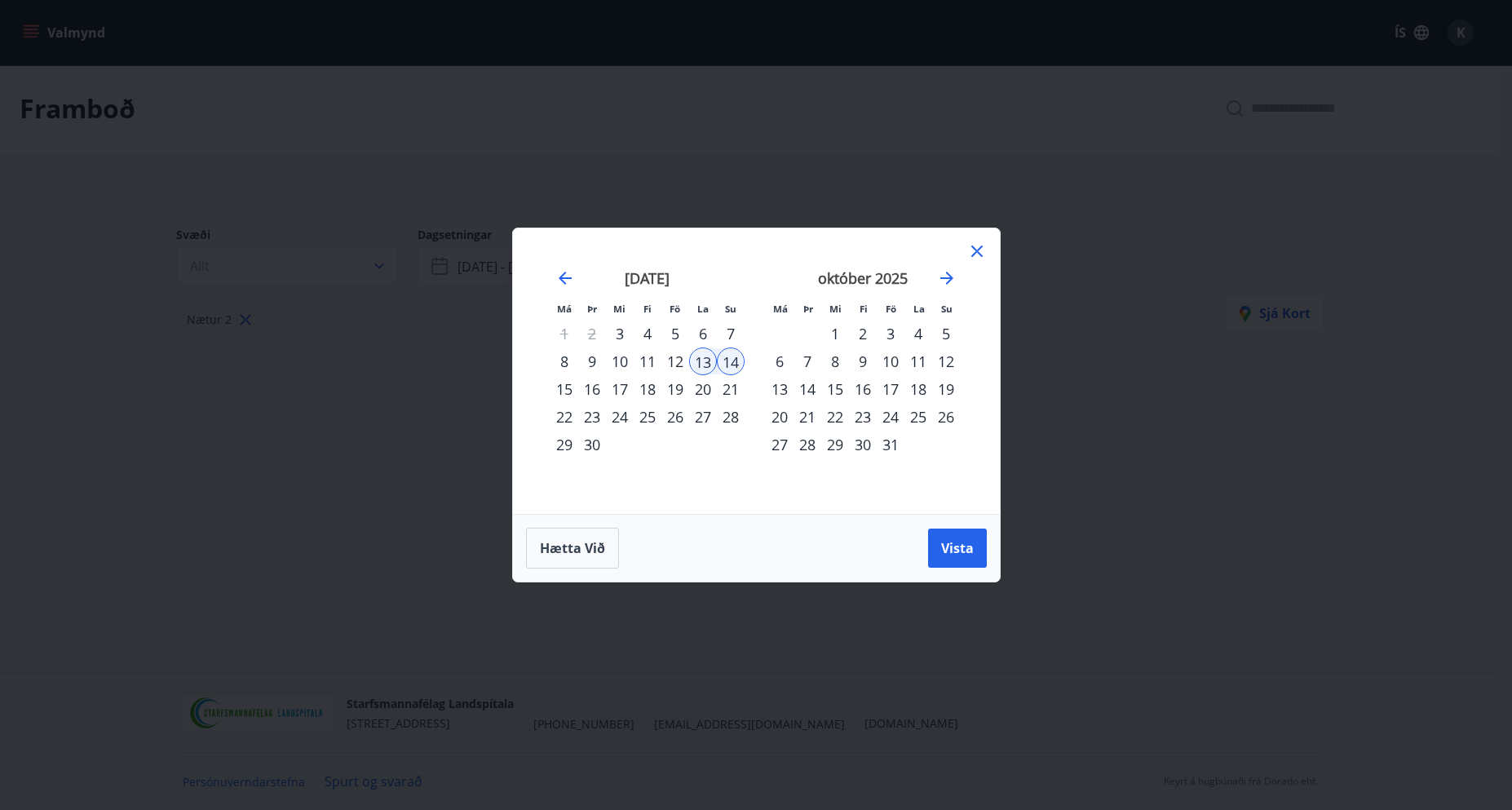
click at [679, 355] on div "12" at bounding box center [676, 362] width 28 height 28
click at [979, 543] on button "Vista" at bounding box center [957, 549] width 59 height 39
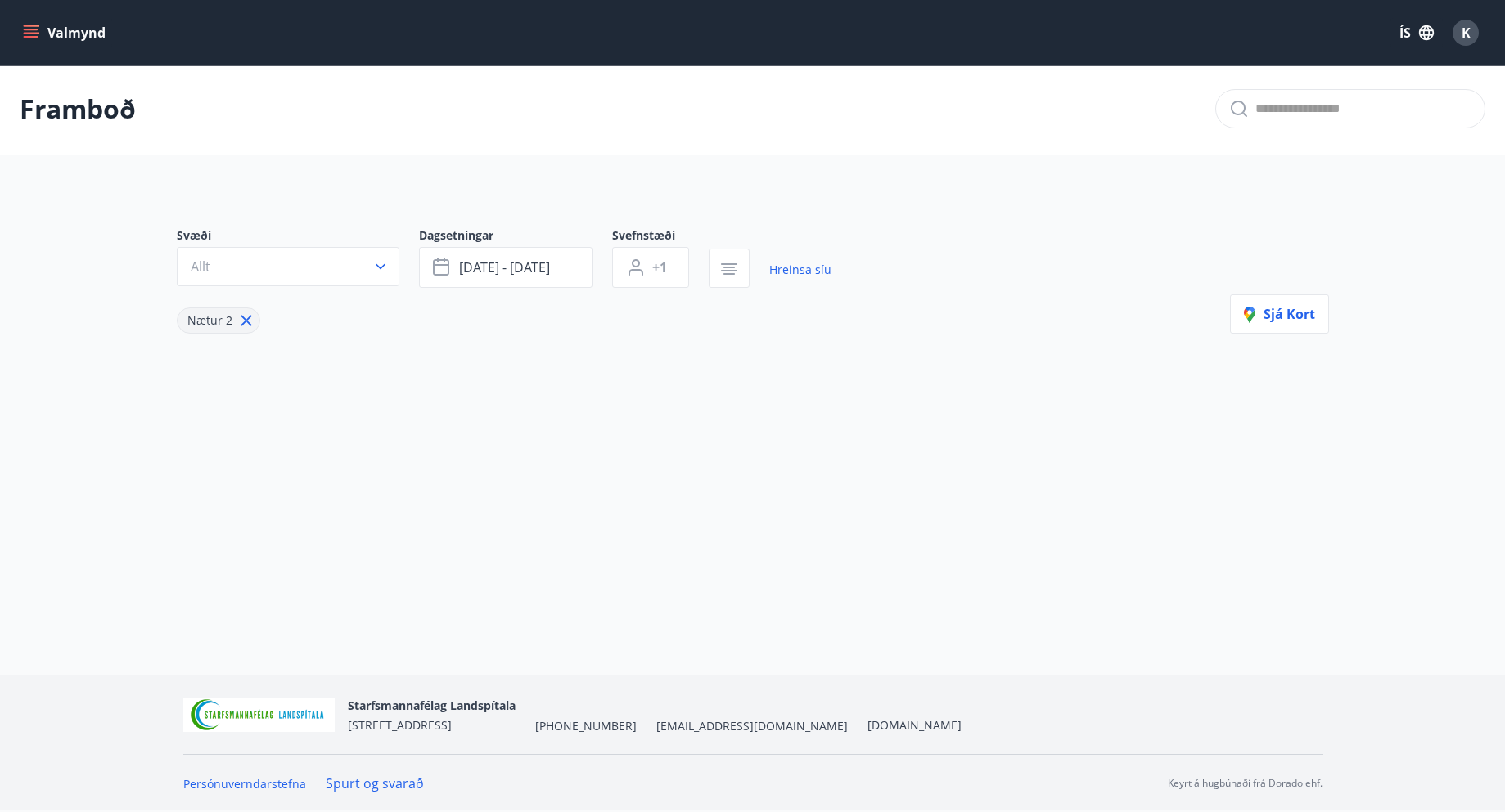
click at [250, 323] on icon at bounding box center [246, 320] width 18 height 18
type input "*"
